Goal: Task Accomplishment & Management: Manage account settings

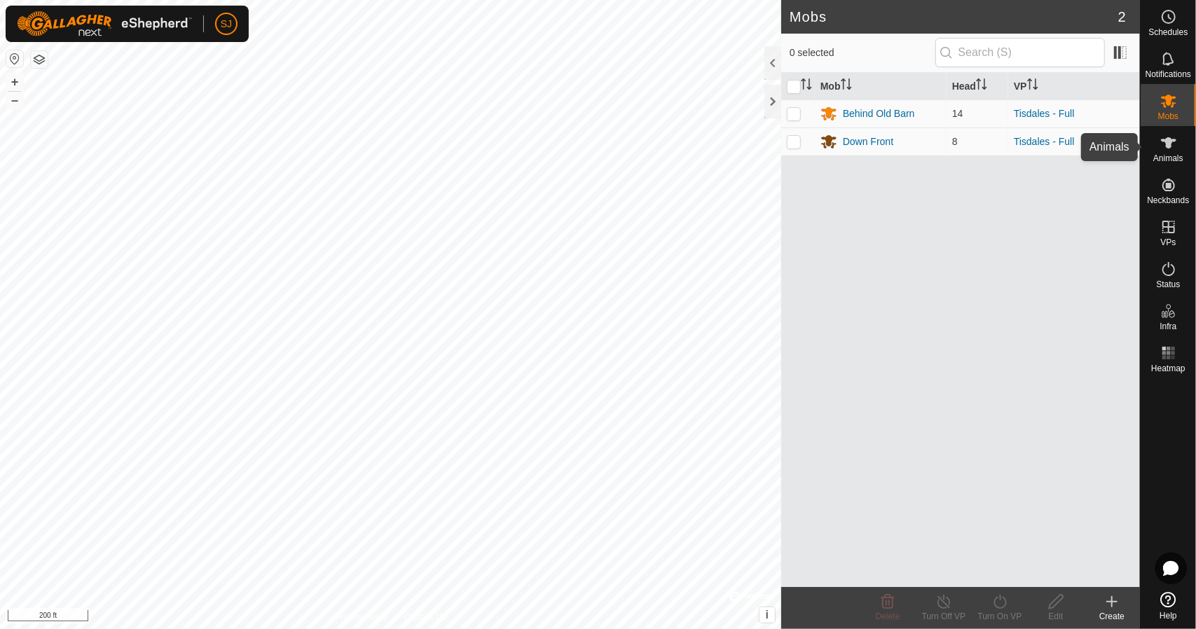
click at [1167, 146] on icon at bounding box center [1168, 142] width 15 height 11
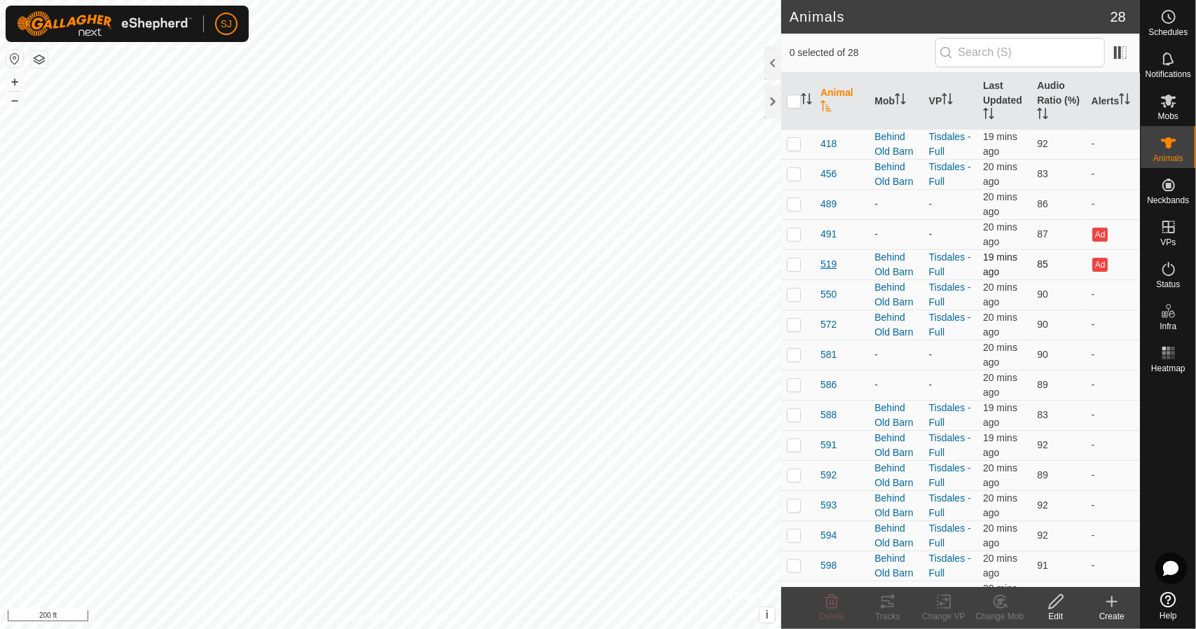
click at [827, 266] on span "519" at bounding box center [828, 264] width 16 height 15
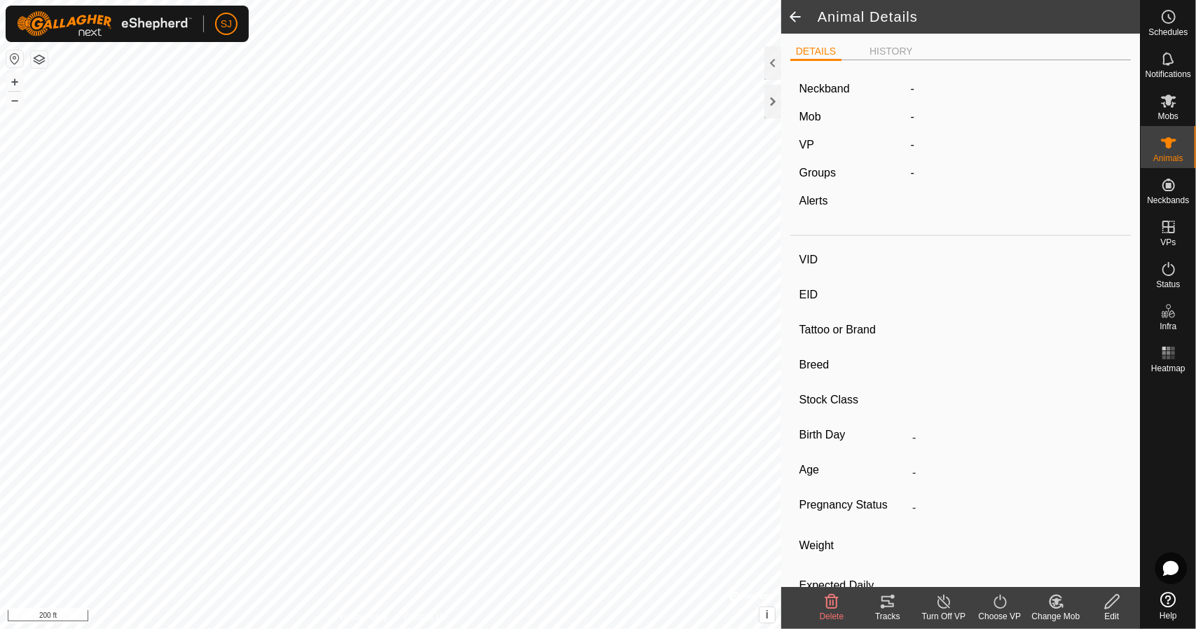
type input "519"
type input "-"
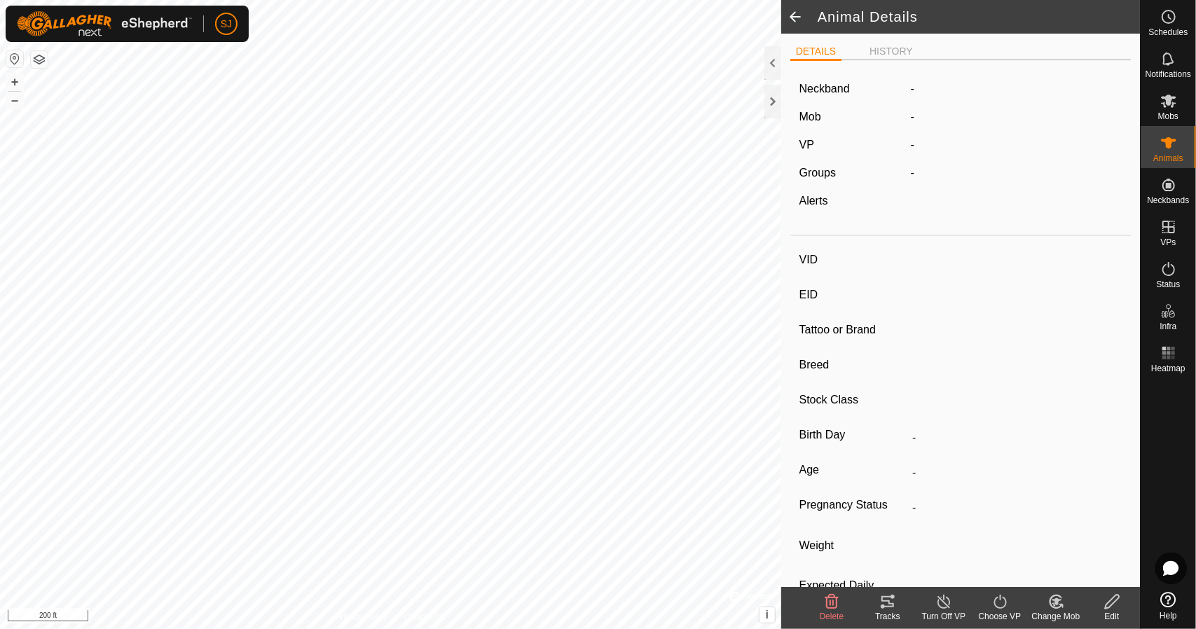
type input "0 kg"
type input "-"
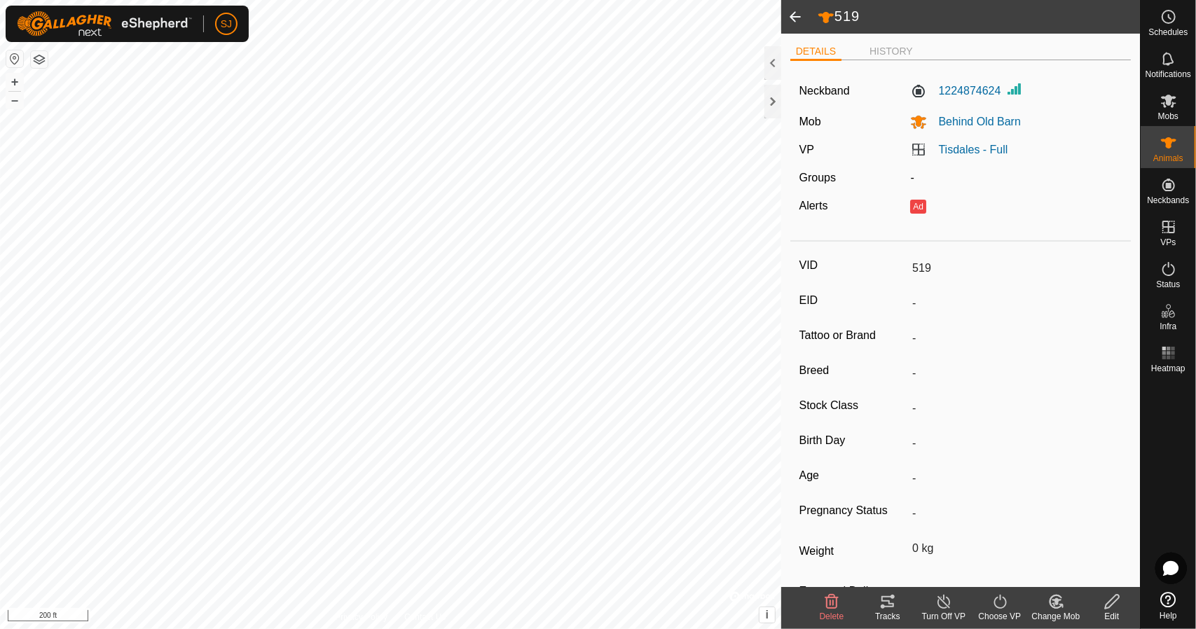
click at [886, 603] on icon at bounding box center [887, 601] width 17 height 17
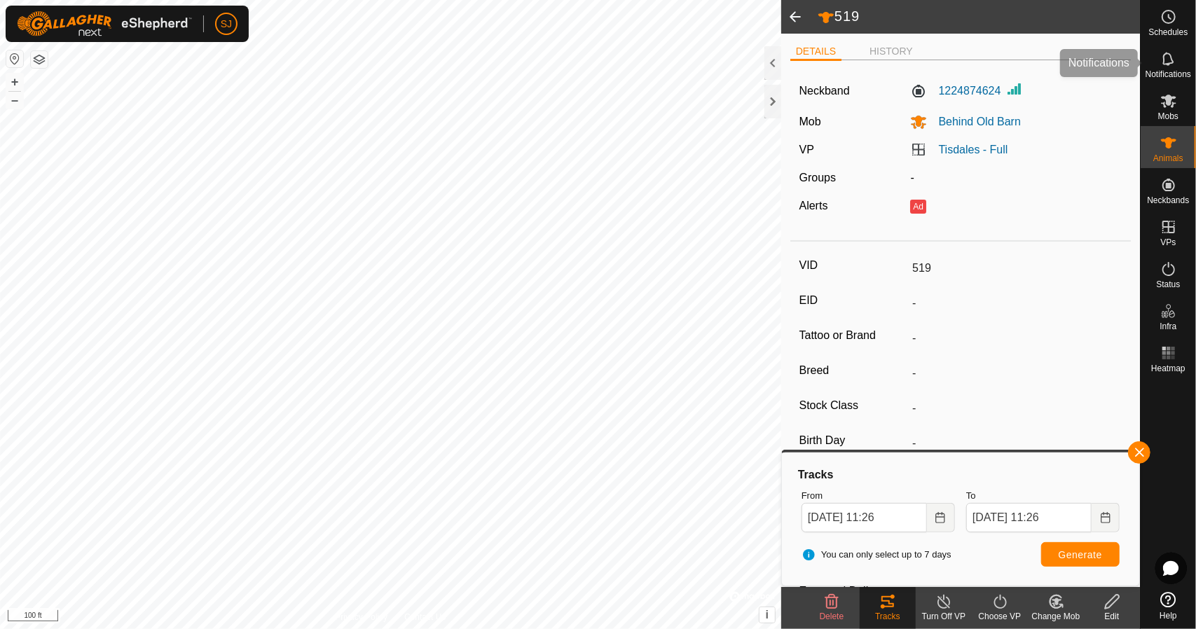
click at [1171, 76] on span "Notifications" at bounding box center [1168, 74] width 46 height 8
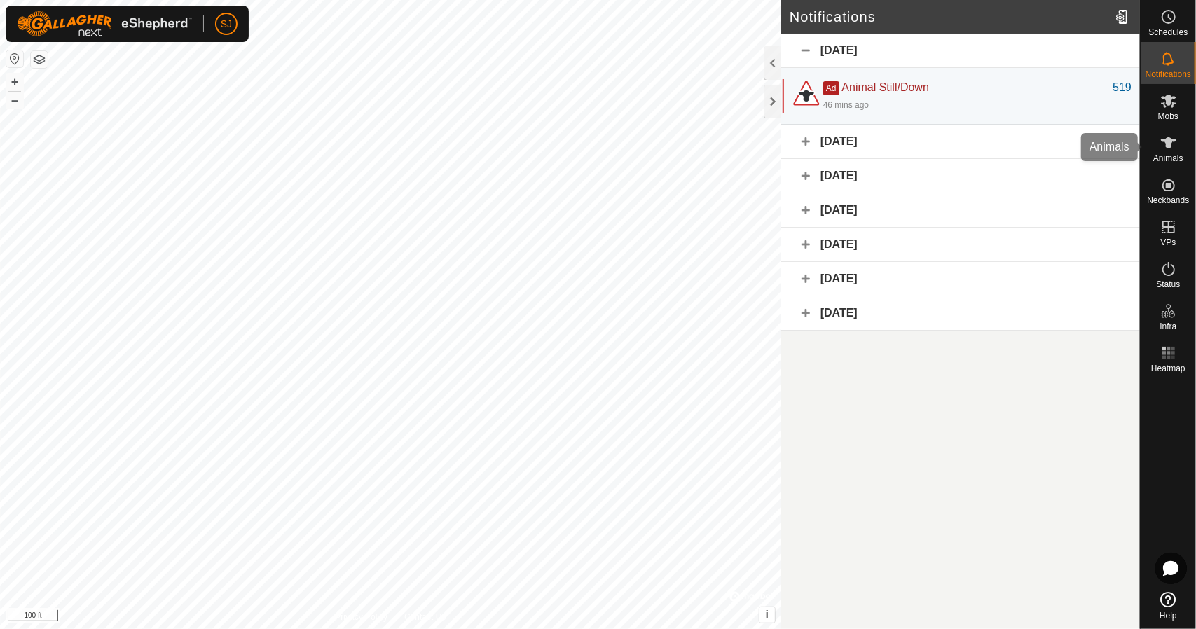
click at [1169, 141] on icon at bounding box center [1168, 142] width 15 height 11
